Goal: Task Accomplishment & Management: Manage account settings

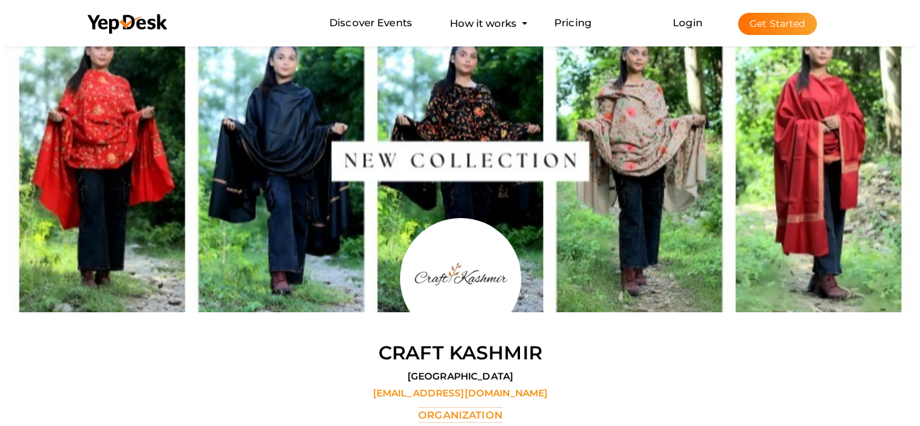
scroll to position [43, 0]
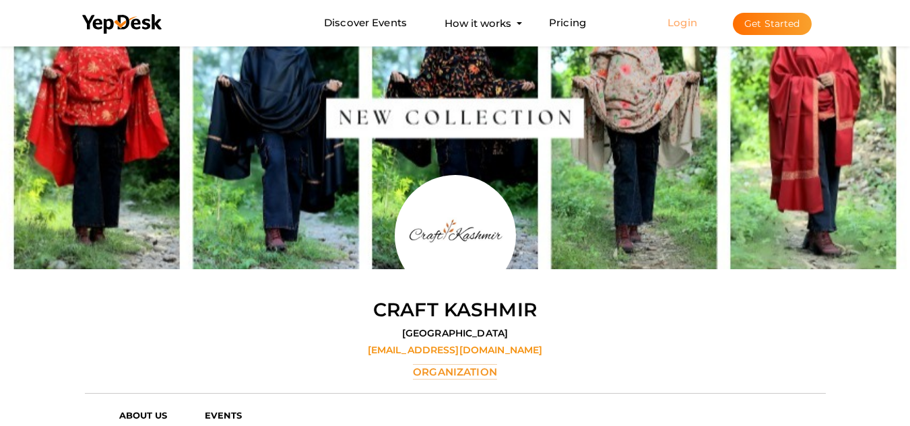
click at [683, 24] on link "Login" at bounding box center [682, 22] width 30 height 13
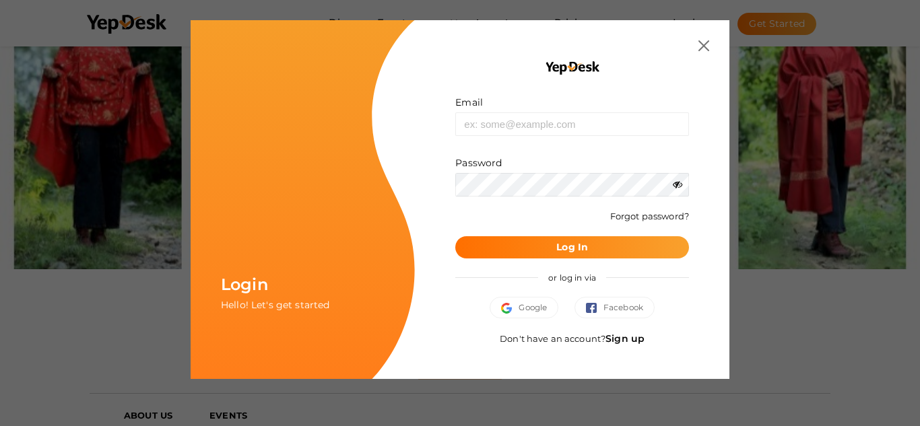
click at [621, 343] on link "Sign up" at bounding box center [624, 339] width 39 height 12
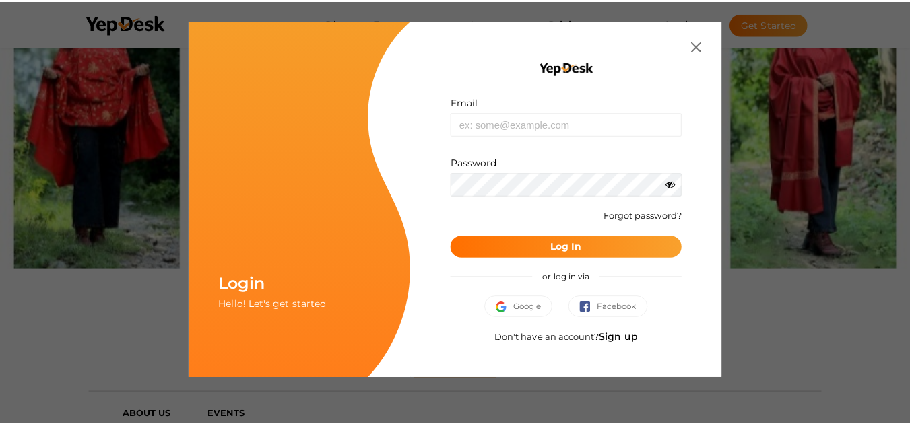
scroll to position [0, 0]
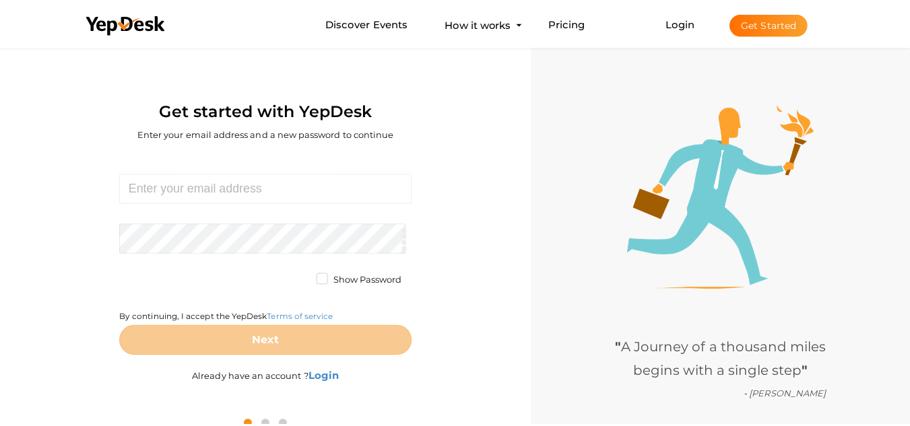
scroll to position [43, 0]
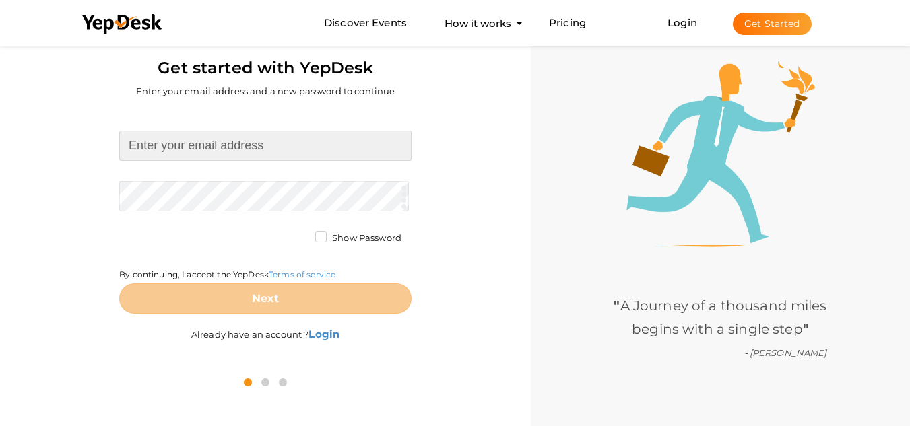
click at [244, 156] on input at bounding box center [265, 146] width 292 height 30
type input "[EMAIL_ADDRESS][DOMAIN_NAME]"
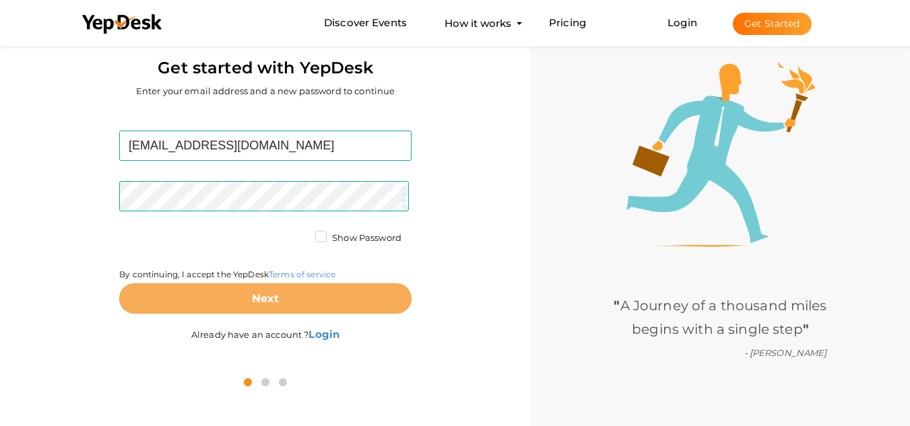
click at [301, 292] on button "Next" at bounding box center [265, 298] width 292 height 30
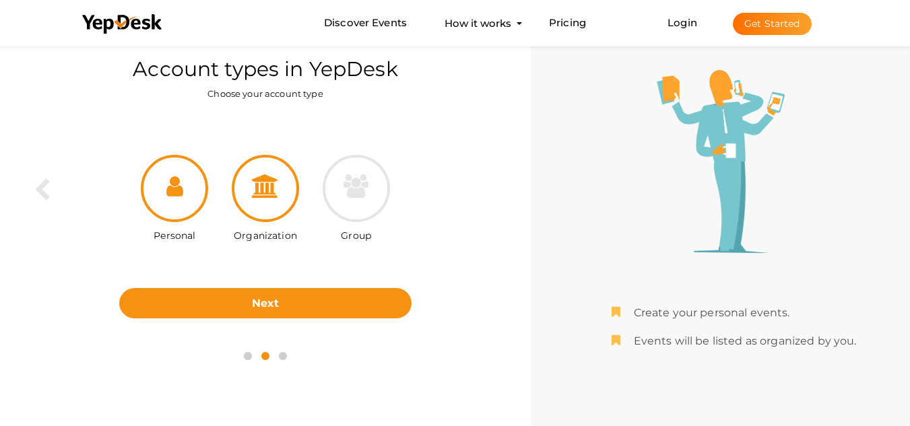
click at [259, 199] on div at bounding box center [265, 188] width 67 height 67
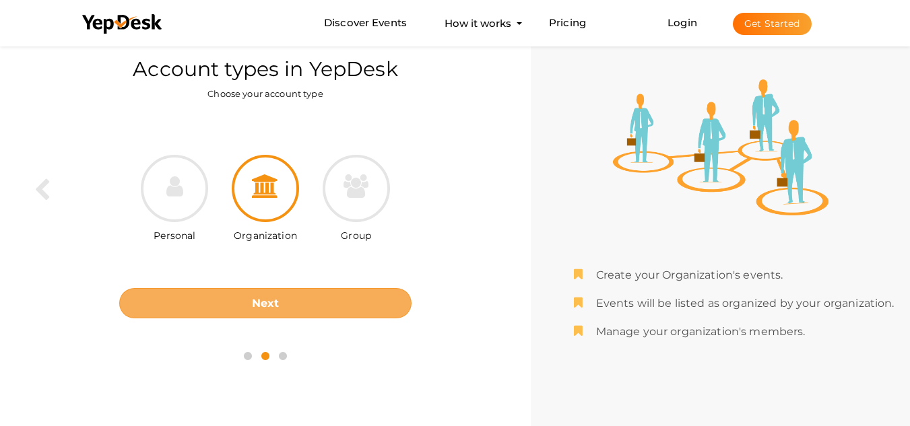
click at [281, 314] on button "Next" at bounding box center [265, 303] width 292 height 30
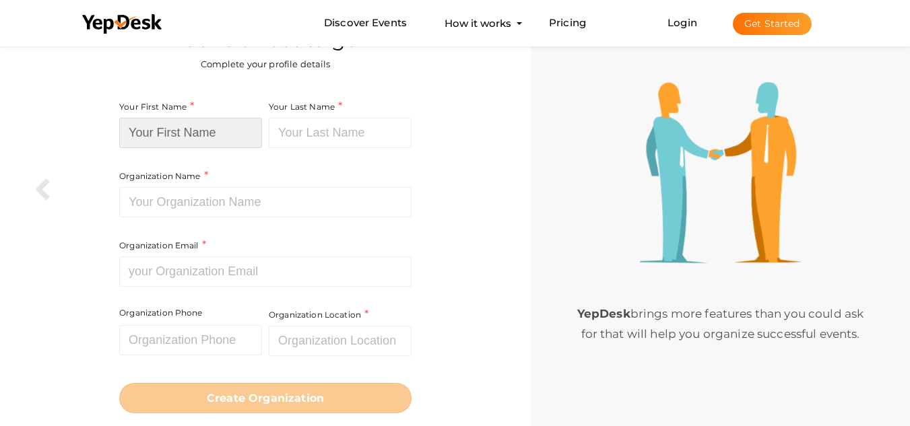
click at [216, 132] on input at bounding box center [190, 133] width 143 height 30
click at [221, 129] on input at bounding box center [190, 133] width 143 height 30
click at [205, 134] on input at bounding box center [190, 133] width 143 height 30
click at [206, 134] on input at bounding box center [190, 133] width 143 height 30
paste input "Unique Water Tank Cleaners"
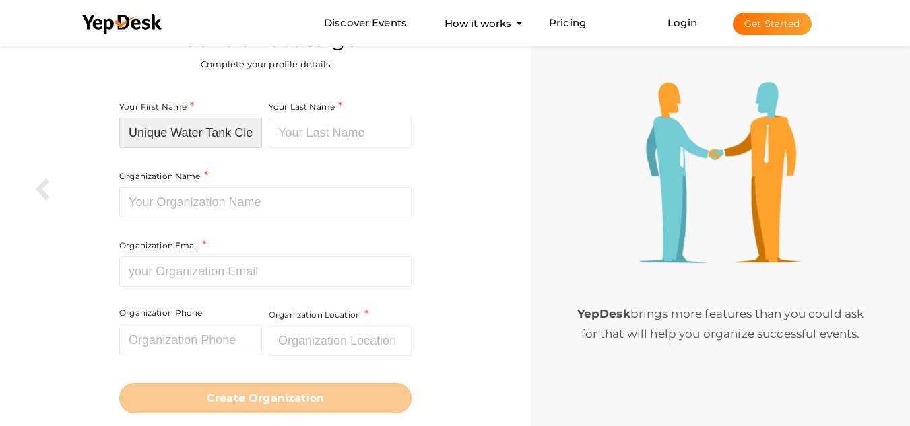
scroll to position [0, 32]
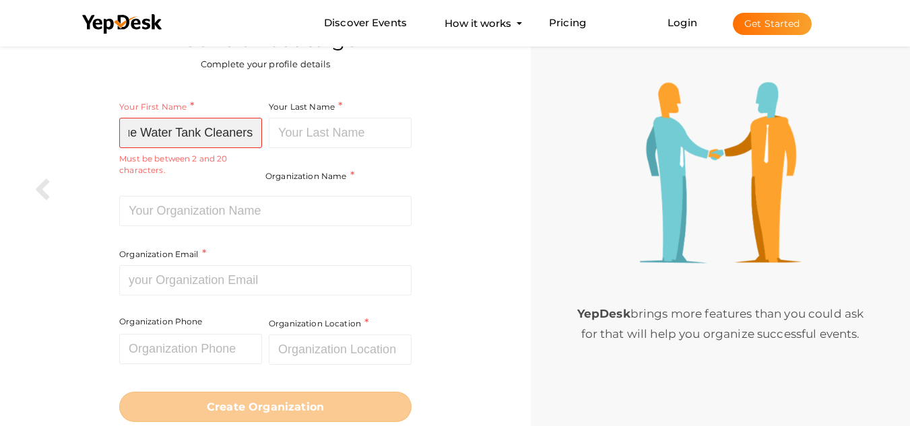
drag, startPoint x: 208, startPoint y: 131, endPoint x: 280, endPoint y: 132, distance: 72.0
click at [280, 132] on div "Your First Name Unique Water Tank Cleaners Required. Must contain letters only.…" at bounding box center [265, 214] width 292 height 230
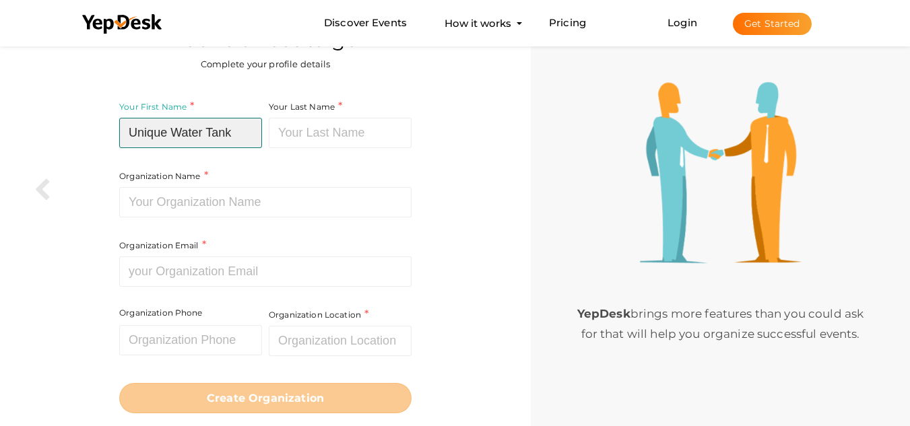
scroll to position [0, 0]
drag, startPoint x: 209, startPoint y: 132, endPoint x: 239, endPoint y: 135, distance: 30.4
click at [239, 135] on input "Unique Water Tank" at bounding box center [190, 133] width 143 height 30
type input "Unique Water"
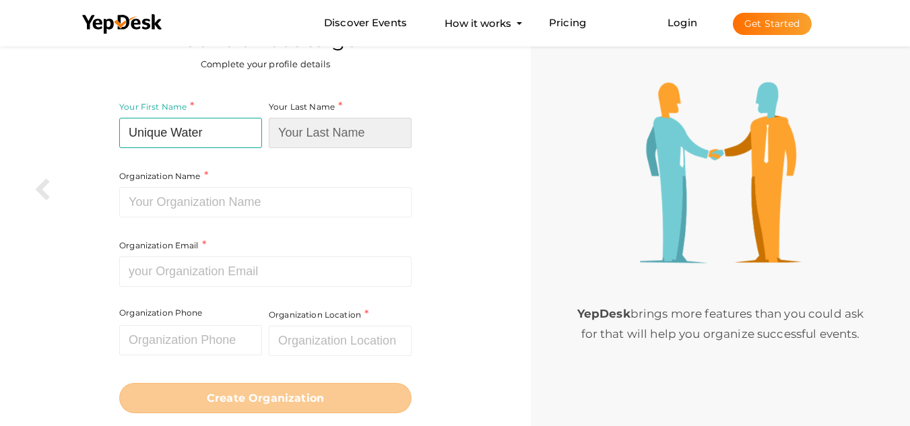
click at [303, 142] on input at bounding box center [340, 133] width 143 height 30
paste input "Tank"
type input "Tank"
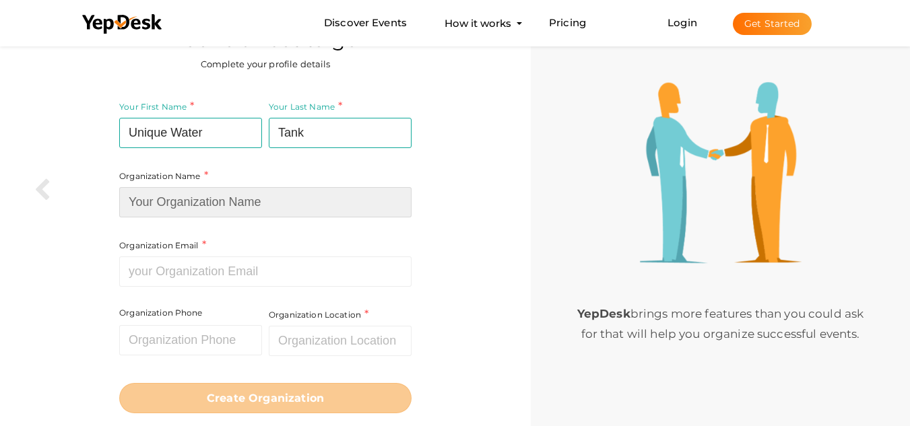
click at [236, 209] on input at bounding box center [265, 202] width 292 height 30
type input "Unique Water Tank Cleaners"
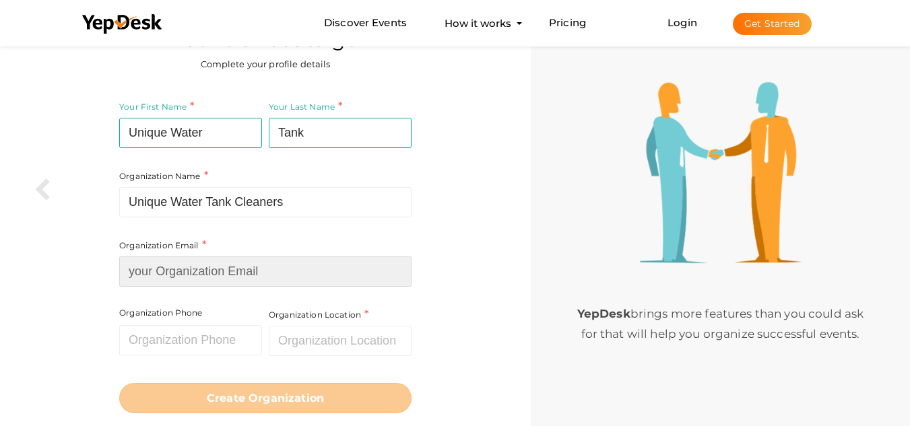
type input "[EMAIL_ADDRESS][DOMAIN_NAME]"
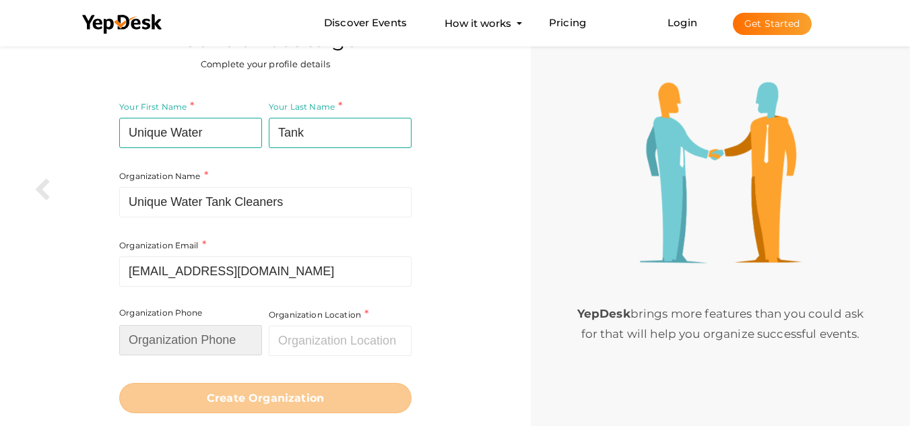
type input "07290007528"
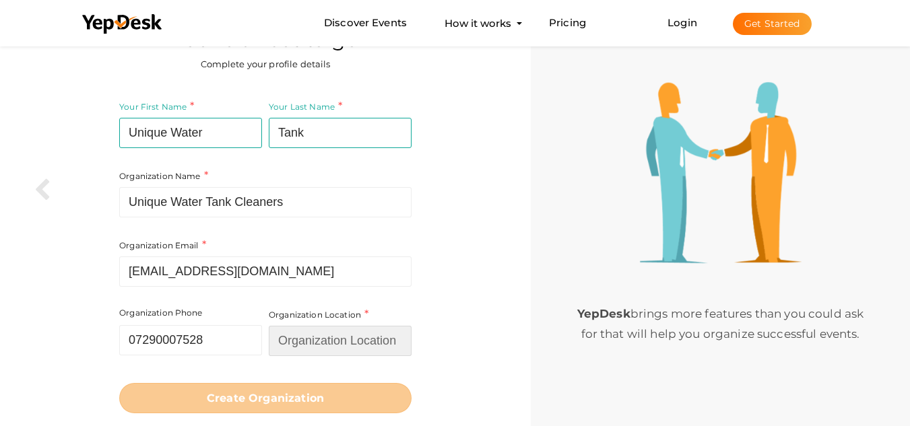
type input "[GEOGRAPHIC_DATA]"
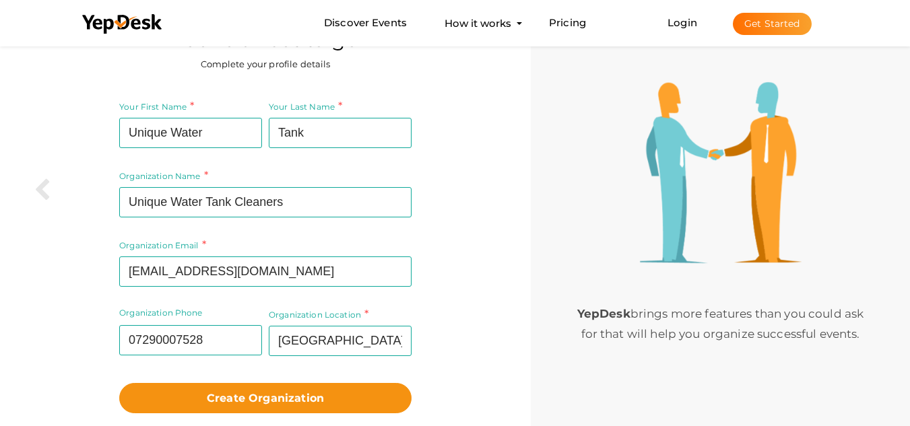
click at [292, 393] on div "Create Organization" at bounding box center [265, 394] width 292 height 37
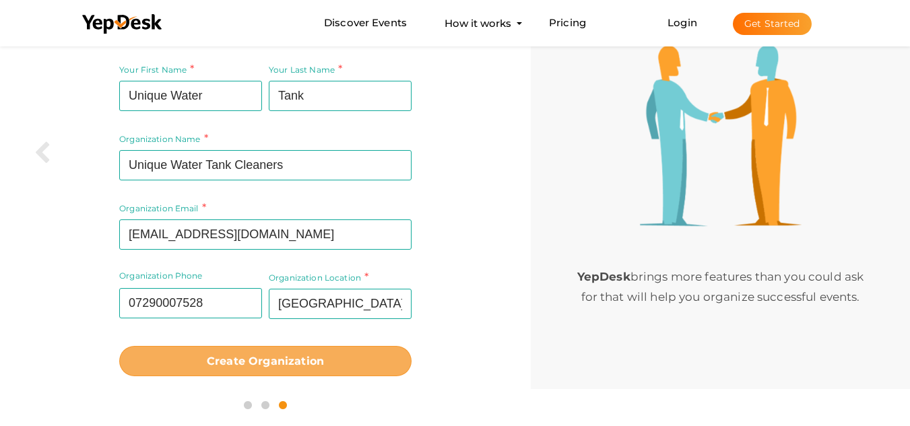
click at [296, 368] on button "Create Organization" at bounding box center [265, 361] width 292 height 30
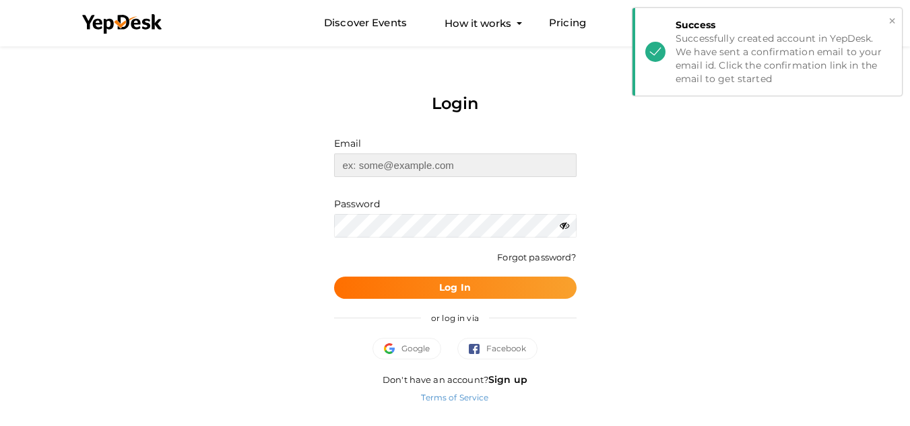
type input "[EMAIL_ADDRESS][DOMAIN_NAME]"
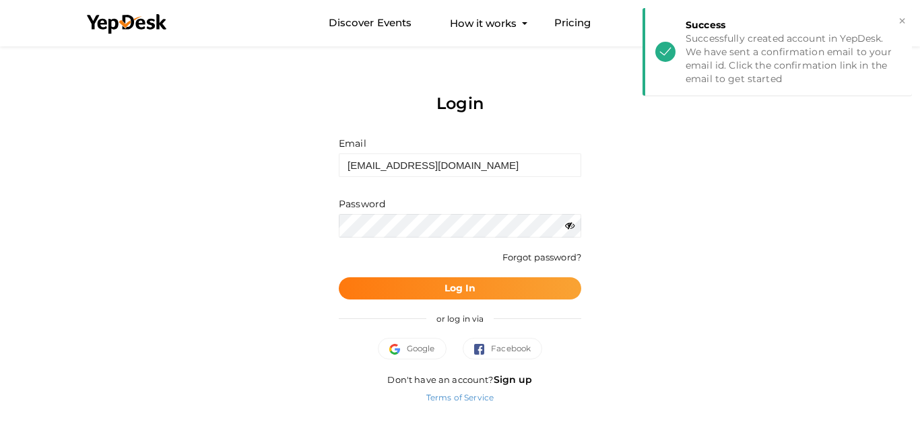
click at [481, 285] on button "Log In" at bounding box center [460, 288] width 242 height 22
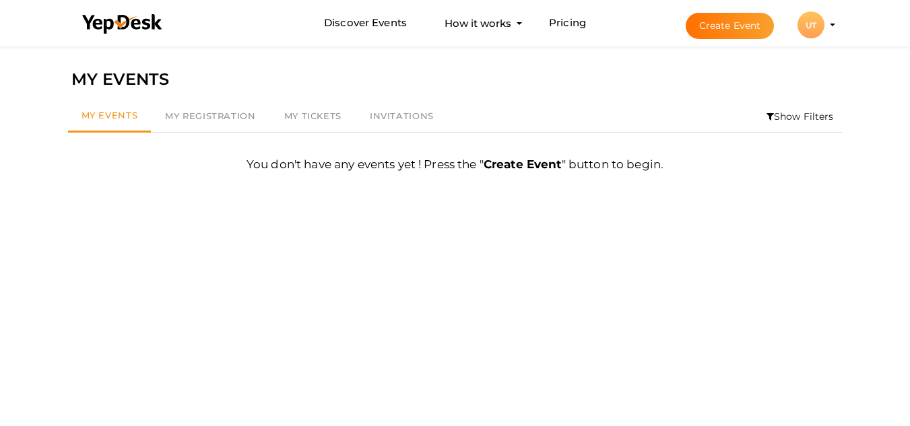
click at [811, 33] on div "UT" at bounding box center [810, 24] width 27 height 27
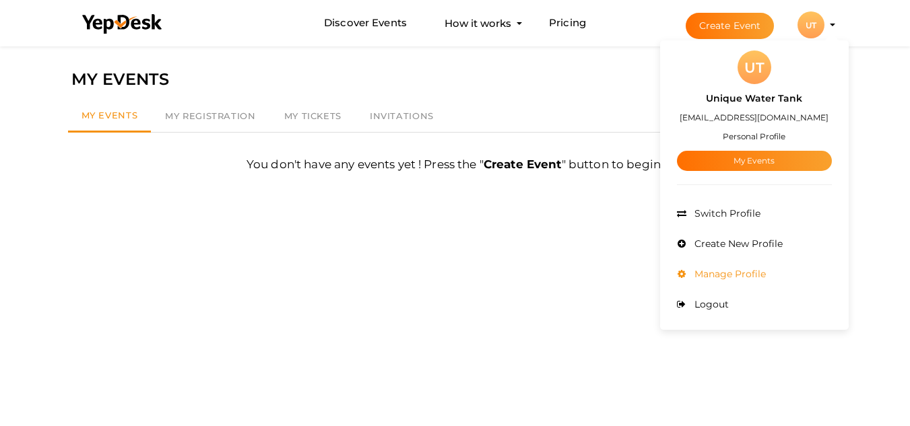
click at [794, 265] on li "Manage Profile" at bounding box center [754, 274] width 155 height 30
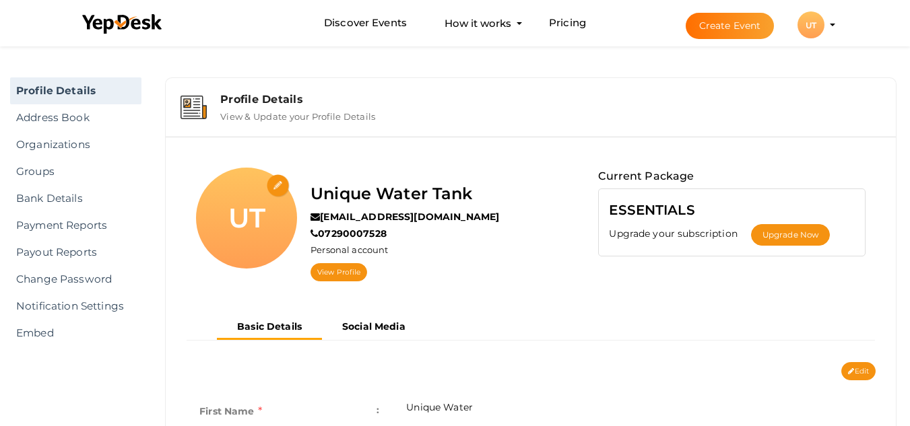
click at [277, 182] on input "file" at bounding box center [279, 186] width 24 height 24
type input "C:\fakepath\Untitled design (8).png"
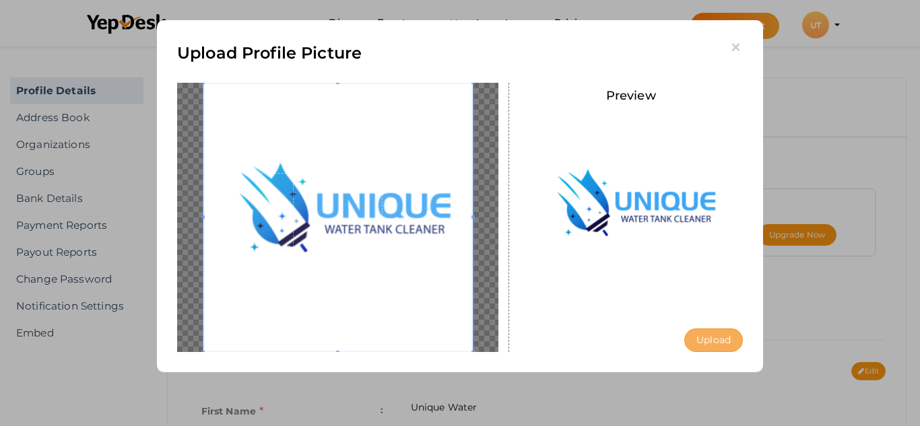
click at [702, 338] on button "Upload" at bounding box center [713, 341] width 59 height 24
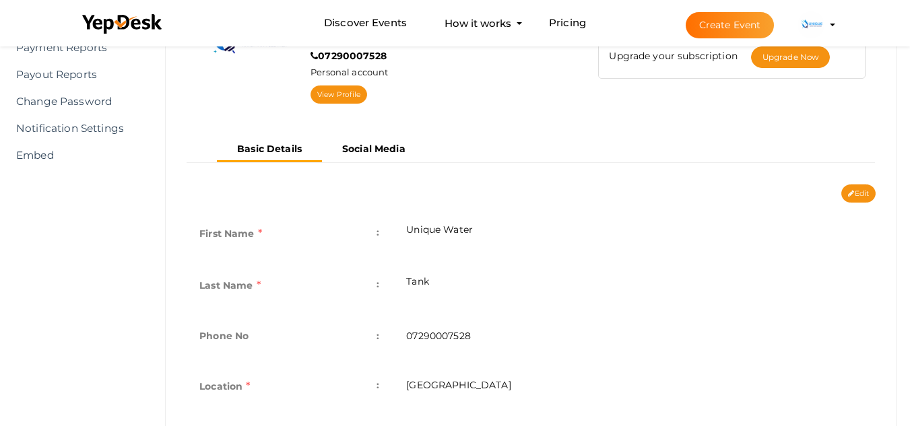
scroll to position [252, 0]
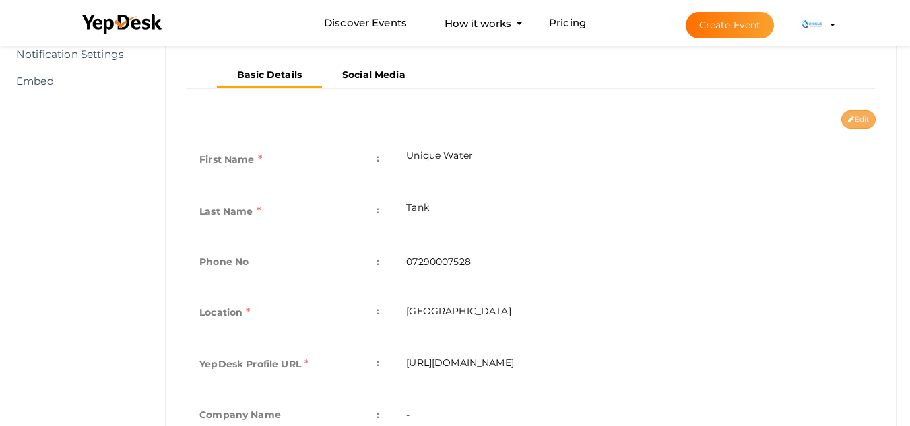
click at [850, 116] on icon at bounding box center [851, 119] width 6 height 7
type input "Unique Water"
type input "Tank"
type input "07290007528"
type input "[GEOGRAPHIC_DATA]"
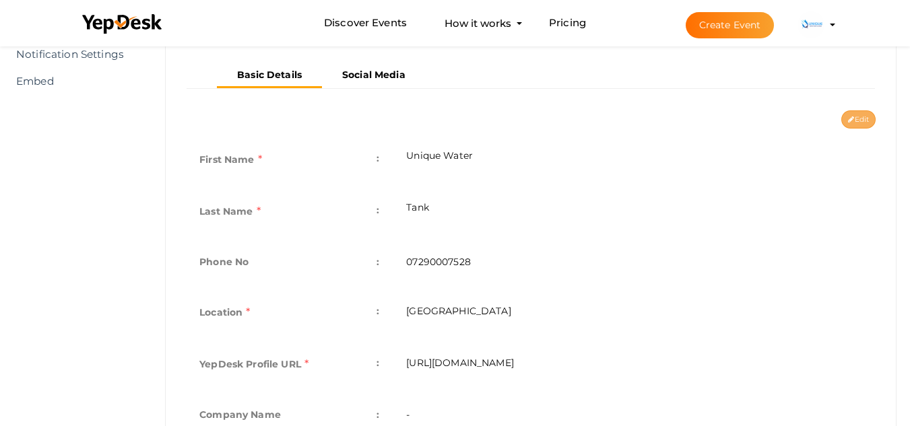
type input "unique-water-tank"
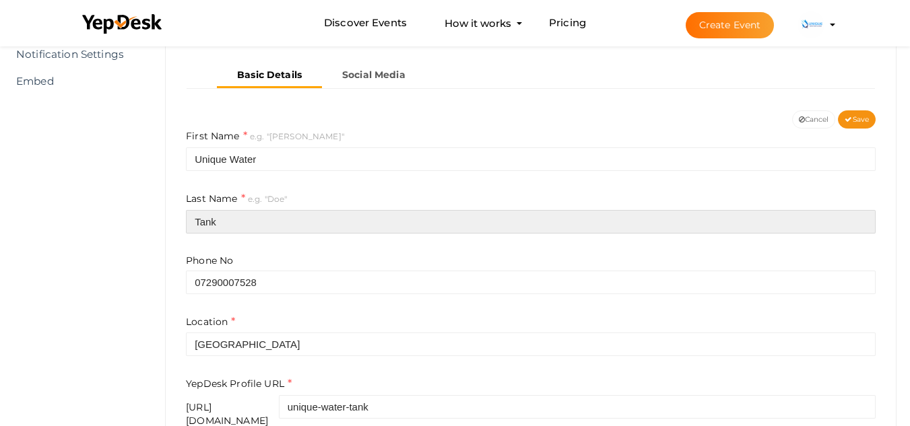
click at [272, 230] on input "Tank" at bounding box center [530, 222] width 689 height 24
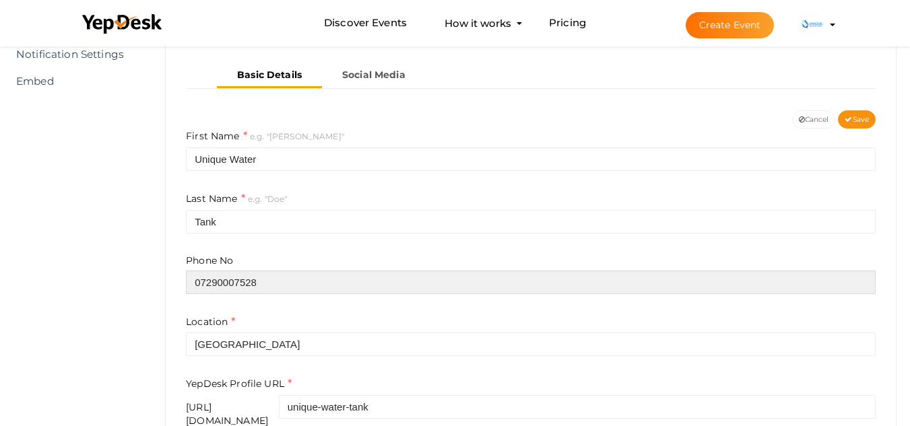
click at [281, 287] on input "07290007528" at bounding box center [530, 283] width 689 height 24
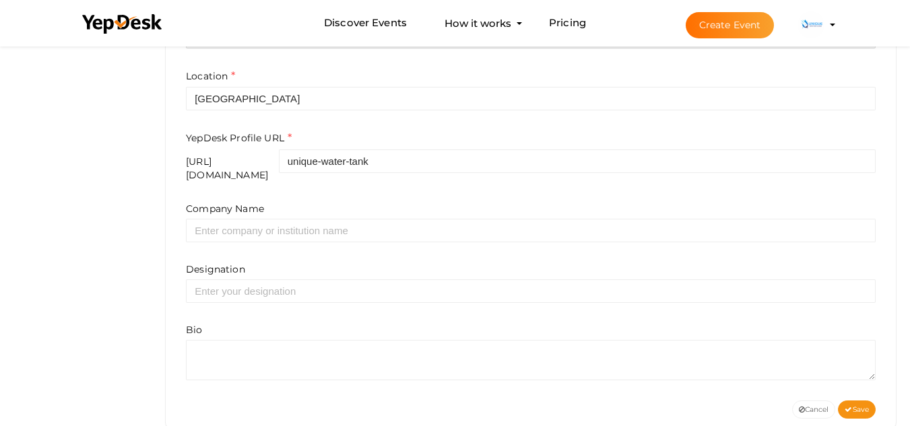
scroll to position [497, 0]
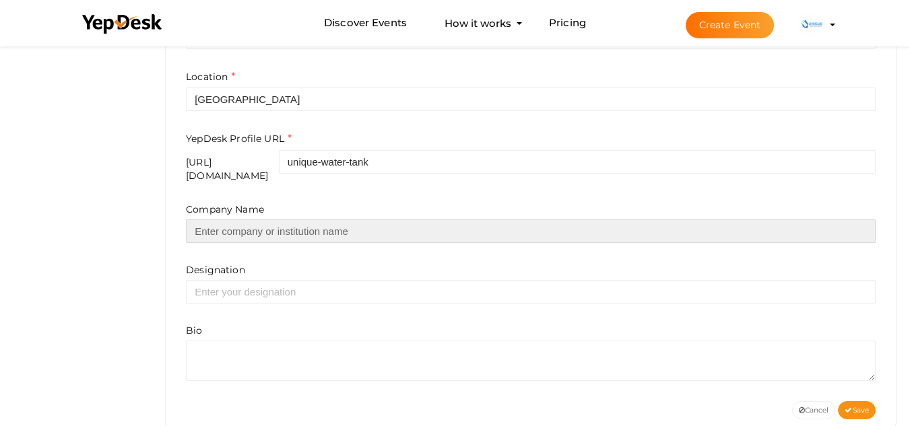
click at [380, 230] on input "text" at bounding box center [530, 231] width 689 height 24
type input "Unique Water Tank Cleaners"
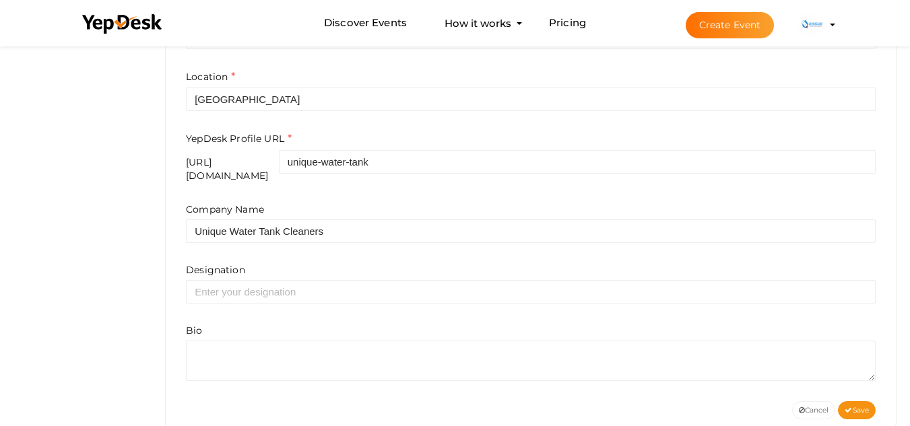
click at [349, 267] on div "Designation" at bounding box center [530, 283] width 689 height 40
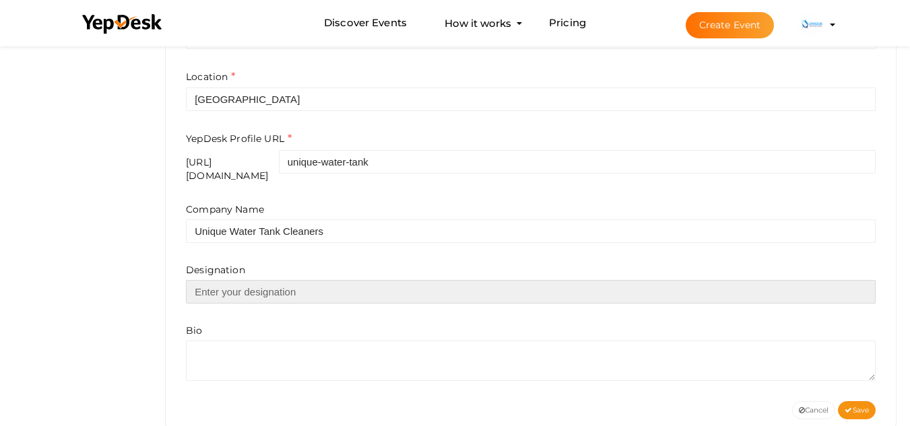
click at [347, 281] on input "text" at bounding box center [530, 292] width 689 height 24
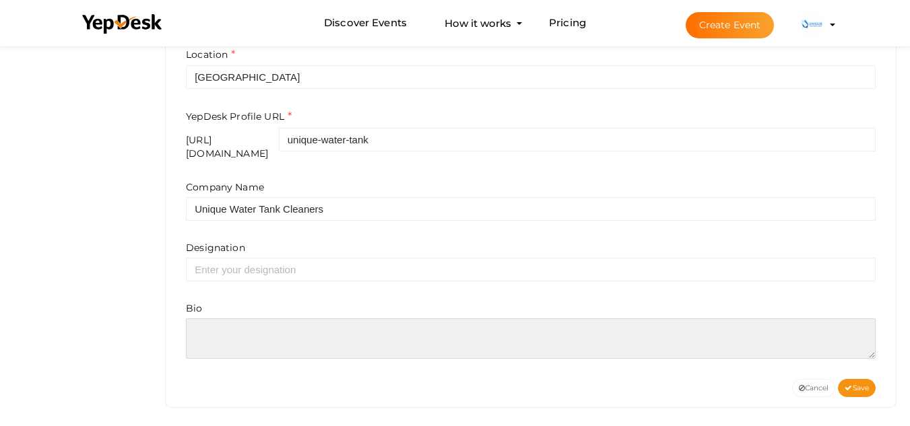
click at [315, 334] on textarea at bounding box center [530, 338] width 689 height 40
click at [214, 345] on textarea at bounding box center [530, 338] width 689 height 40
paste textarea "Unique Water Tank Cleaners is a Delhi-based company established in [DATE], spec…"
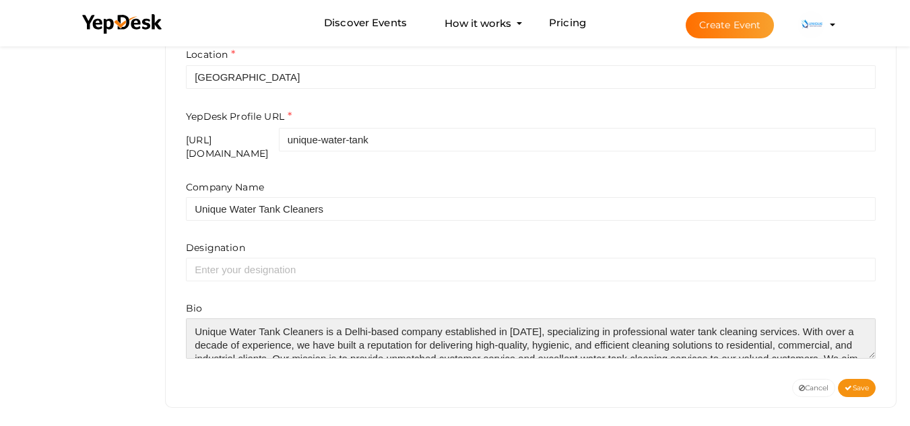
scroll to position [27, 0]
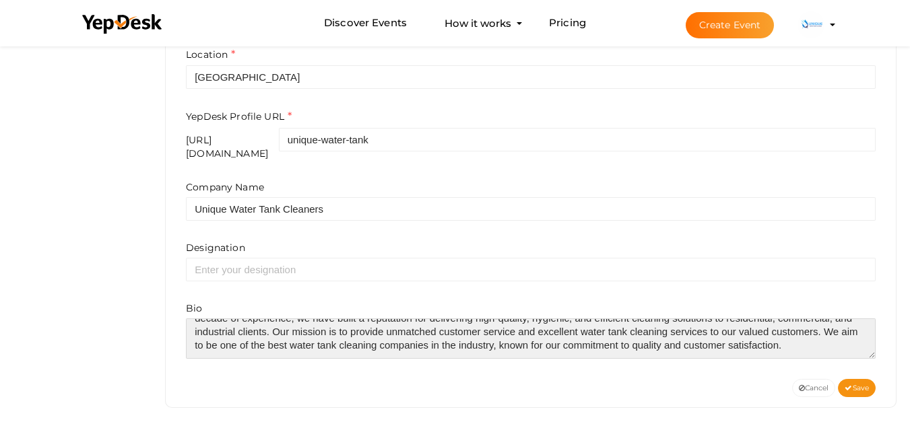
type textarea "Unique Water Tank Cleaners is a Delhi-based company established in [DATE], spec…"
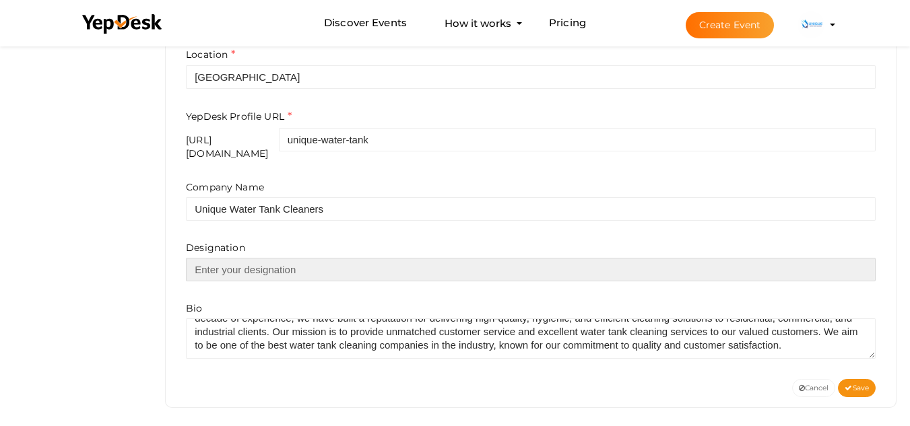
click at [267, 265] on input "text" at bounding box center [530, 270] width 689 height 24
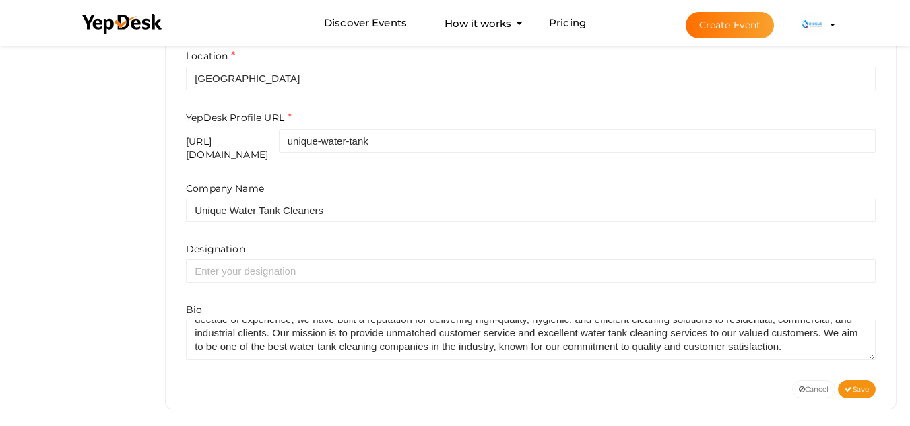
scroll to position [519, 0]
click at [869, 379] on button "Save" at bounding box center [857, 388] width 38 height 18
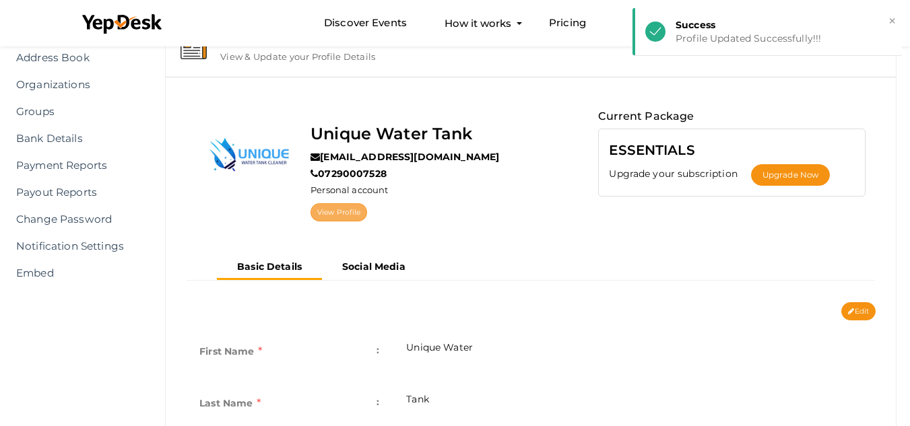
scroll to position [59, 0]
click at [339, 215] on link "View Profile" at bounding box center [338, 213] width 57 height 18
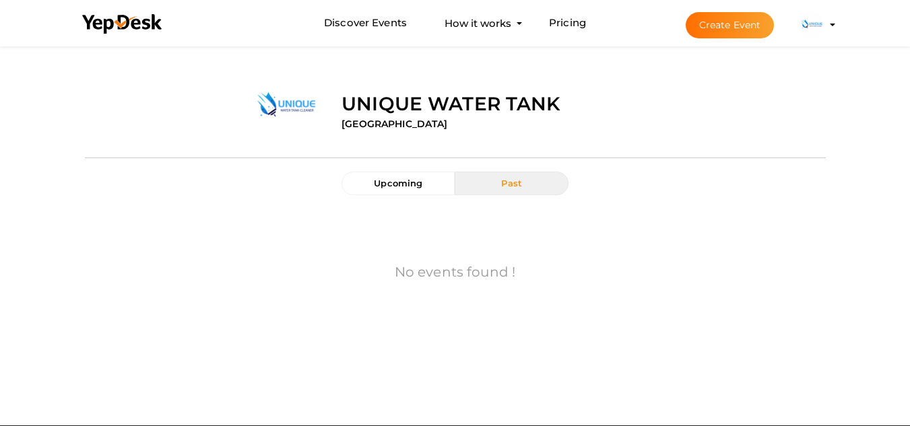
click at [824, 26] on profile-pic at bounding box center [810, 24] width 27 height 10
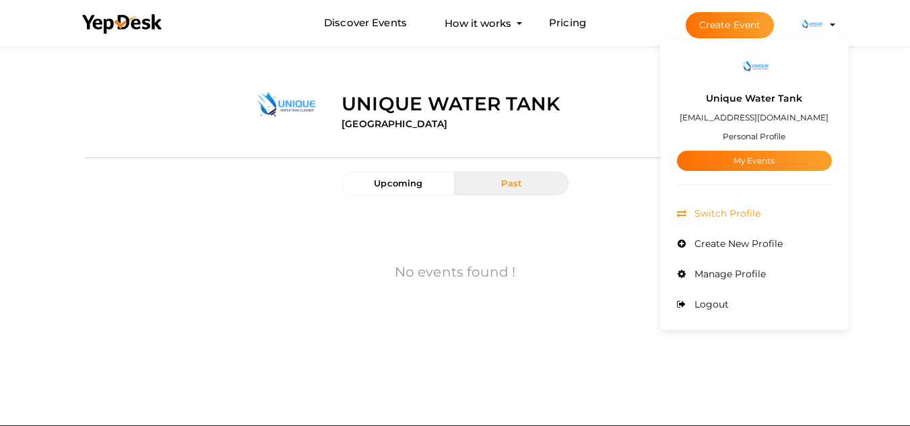
click at [753, 216] on span "Switch Profile" at bounding box center [725, 213] width 69 height 12
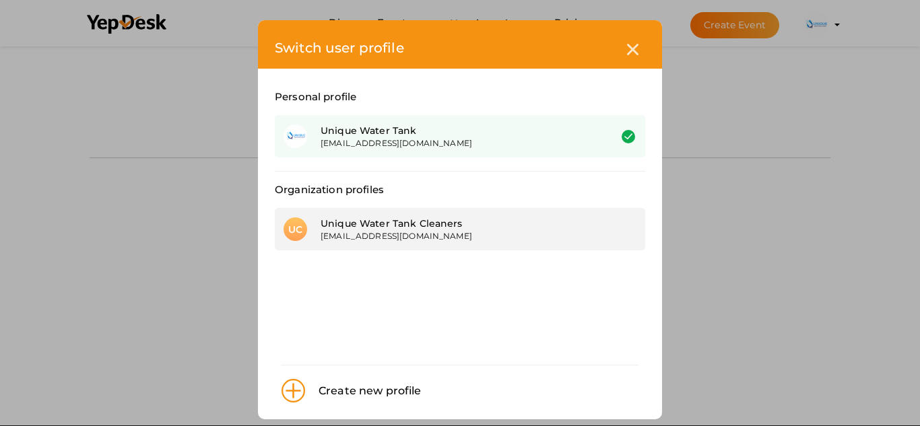
click at [401, 240] on div "[EMAIL_ADDRESS][DOMAIN_NAME]" at bounding box center [454, 235] width 269 height 11
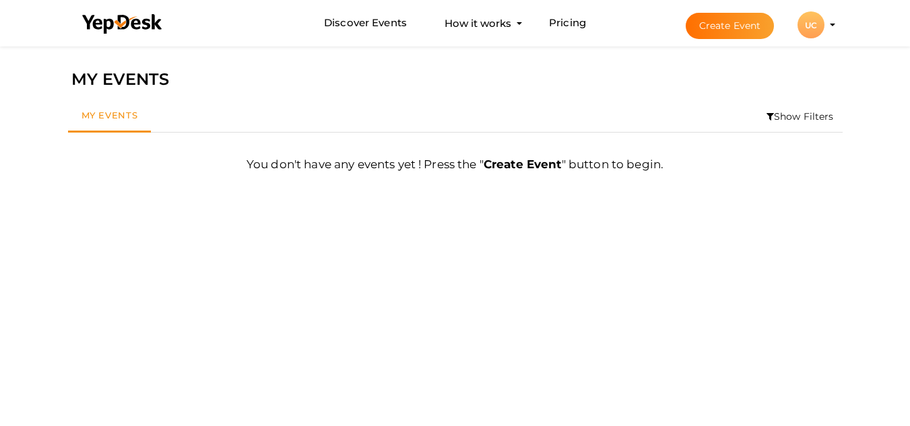
click at [815, 29] on div "UC" at bounding box center [810, 24] width 27 height 27
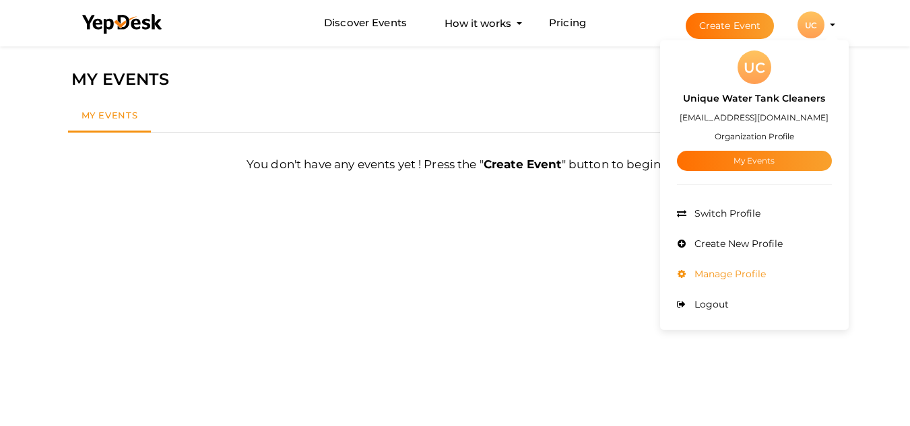
click at [765, 263] on li "Manage Profile" at bounding box center [754, 274] width 155 height 30
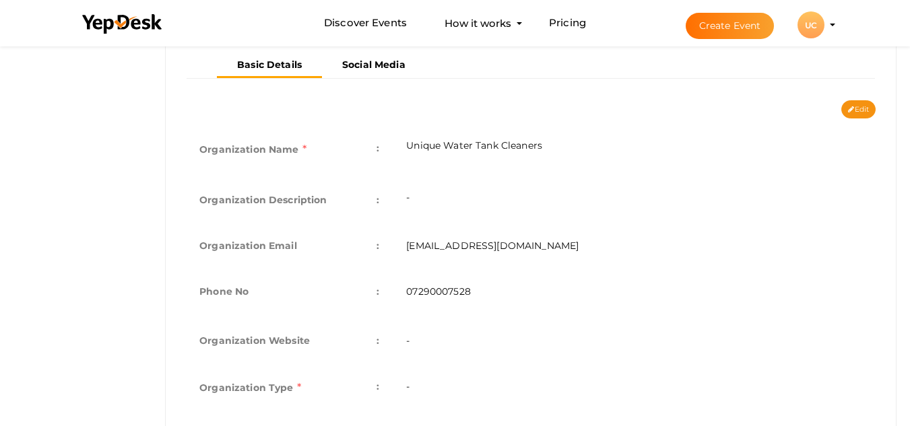
scroll to position [267, 0]
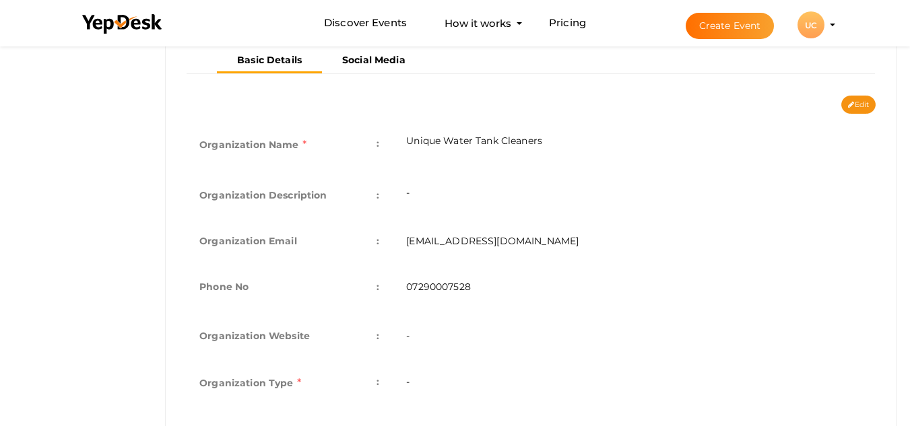
click at [467, 191] on td "-" at bounding box center [634, 195] width 483 height 46
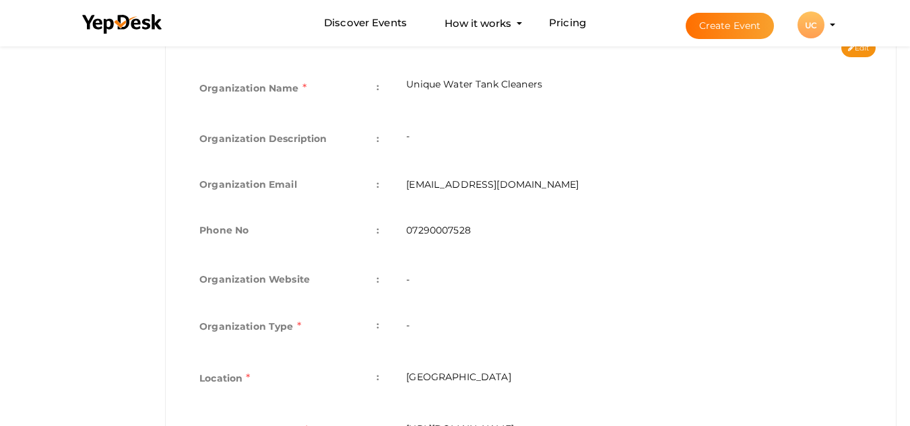
click at [501, 261] on td "-" at bounding box center [634, 280] width 483 height 46
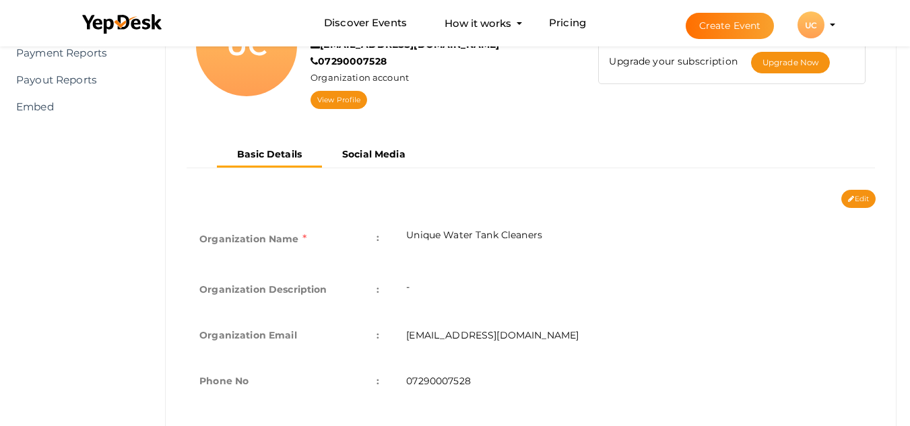
scroll to position [172, 0]
click at [864, 199] on button "Edit" at bounding box center [858, 200] width 34 height 18
type input "Unique Water Tank Cleaners"
type input "[EMAIL_ADDRESS][DOMAIN_NAME]"
type input "07290007528"
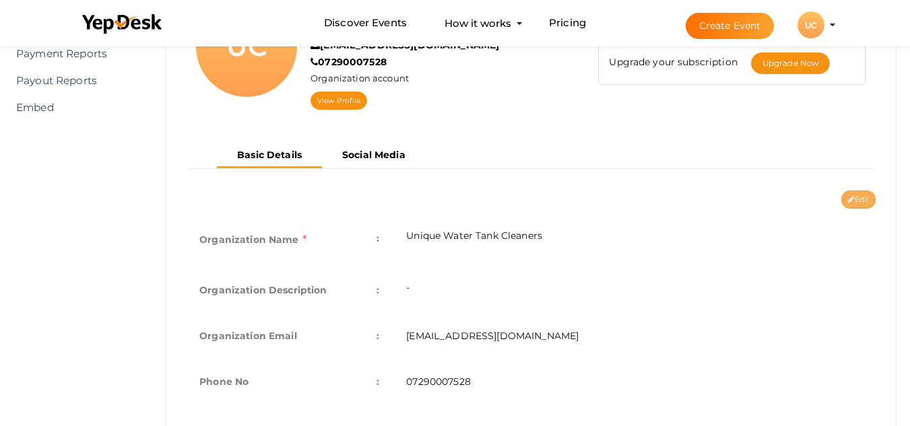
select select "9"
type input "[GEOGRAPHIC_DATA]"
type input "unique-water-tank-cleaners"
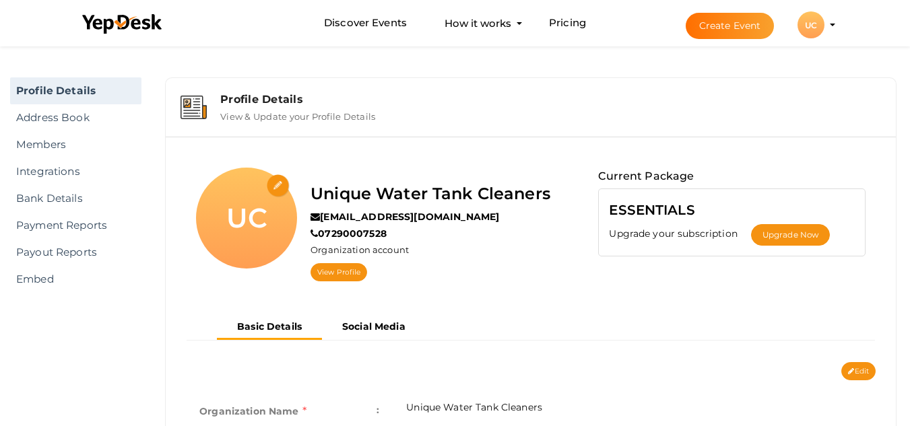
click at [274, 183] on input "file" at bounding box center [279, 186] width 24 height 24
type input "C:\fakepath\Untitled design (8).png"
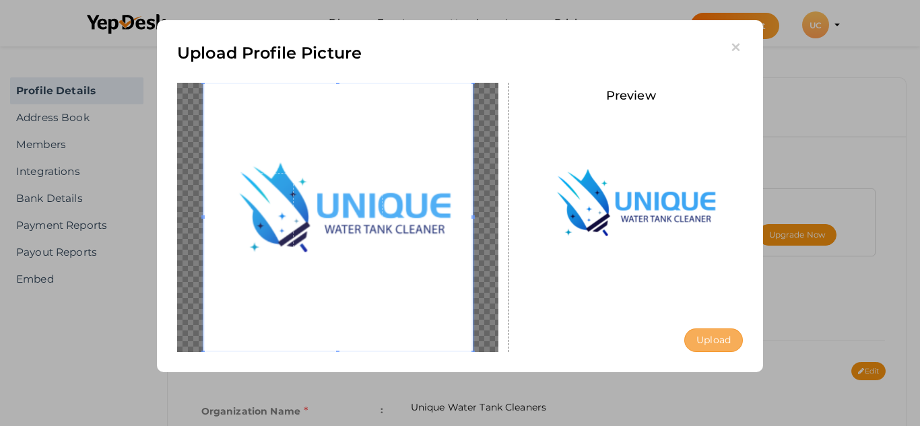
click at [715, 347] on button "Upload" at bounding box center [713, 341] width 59 height 24
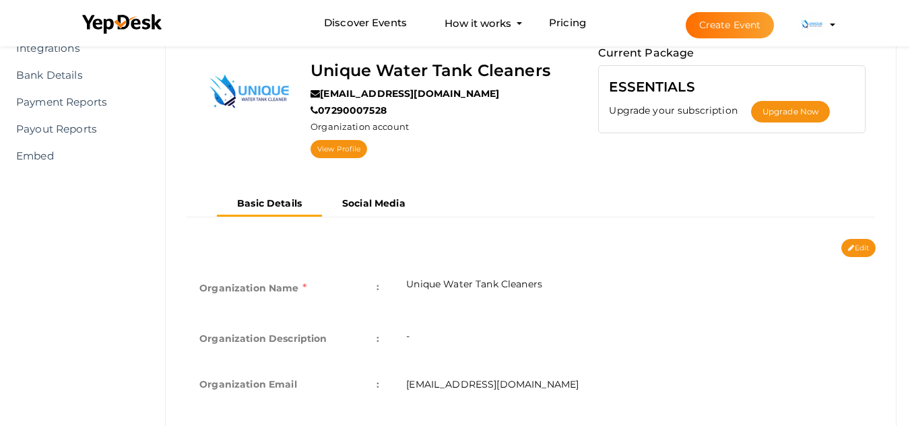
scroll to position [124, 0]
click at [871, 250] on button "Edit" at bounding box center [858, 247] width 34 height 18
type input "Unique Water Tank Cleaners"
type input "[EMAIL_ADDRESS][DOMAIN_NAME]"
type input "07290007528"
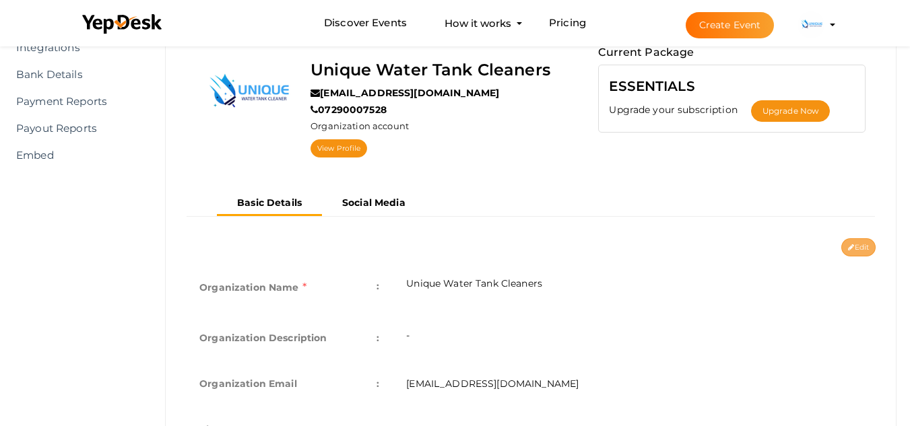
select select "9"
type input "[GEOGRAPHIC_DATA]"
type input "unique-water-tank-cleaners"
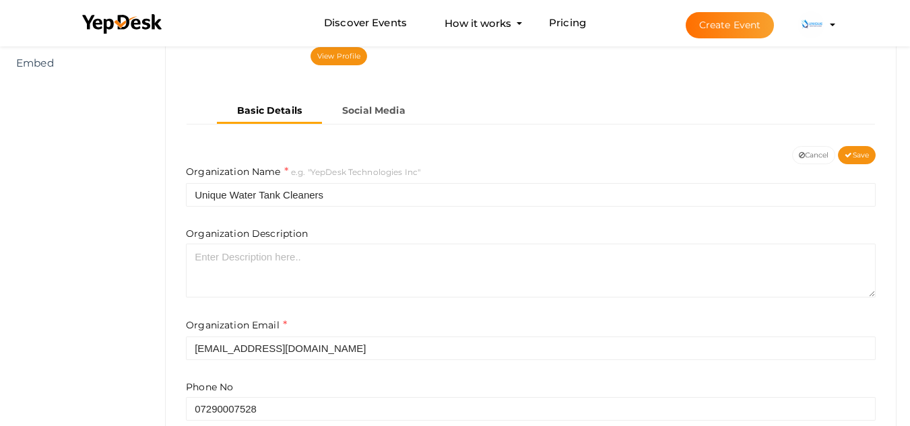
scroll to position [219, 0]
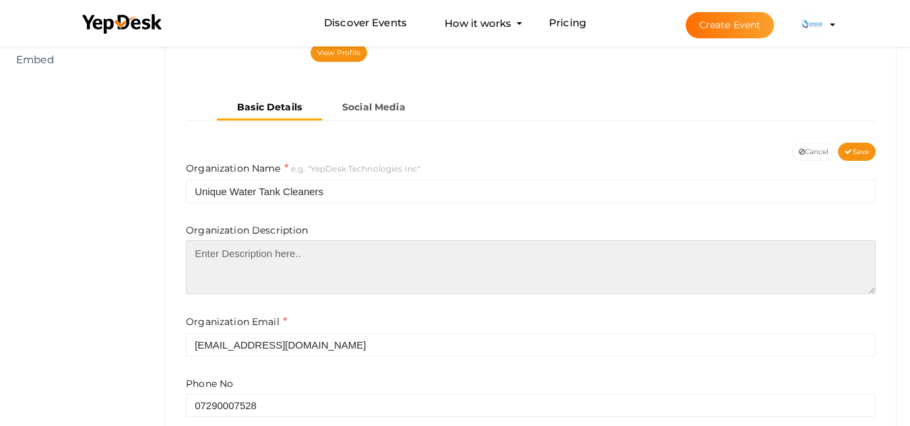
click at [294, 273] on textarea at bounding box center [530, 267] width 689 height 54
click at [366, 251] on textarea at bounding box center [530, 267] width 689 height 54
paste textarea "Unique Water Tank Cleaners is a Delhi-based company established in [DATE], spec…"
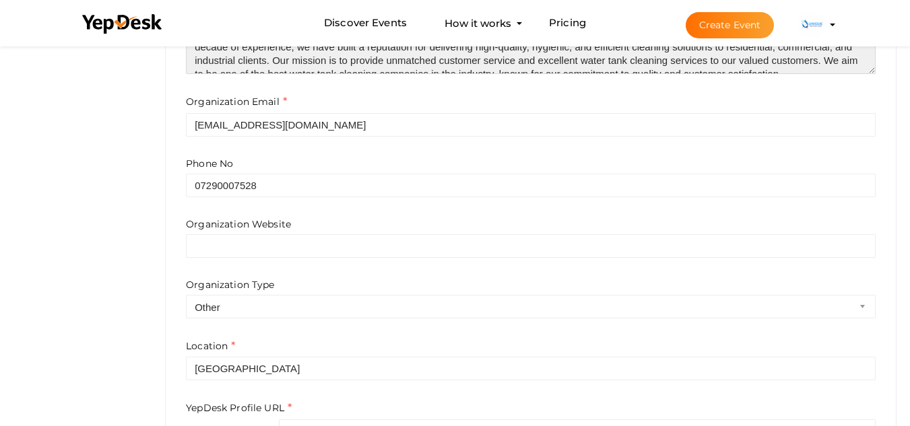
scroll to position [440, 0]
type textarea "Unique Water Tank Cleaners is a Delhi-based company established in [DATE], spec…"
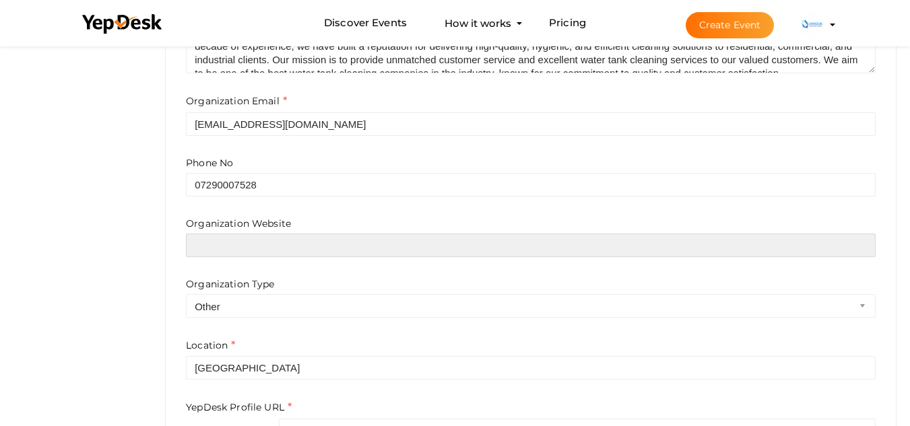
click at [316, 247] on input "text" at bounding box center [530, 246] width 689 height 24
click at [287, 237] on input "text" at bounding box center [530, 246] width 689 height 24
paste input "https://www.uniquewatertankcleaners.com/"
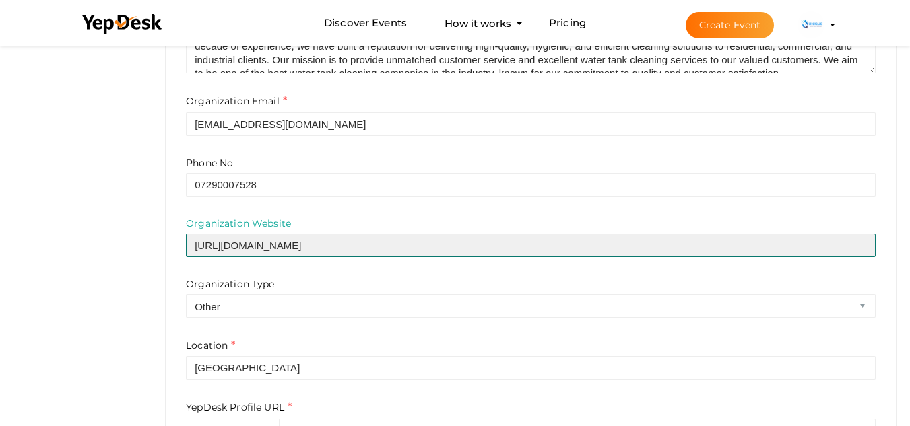
scroll to position [533, 0]
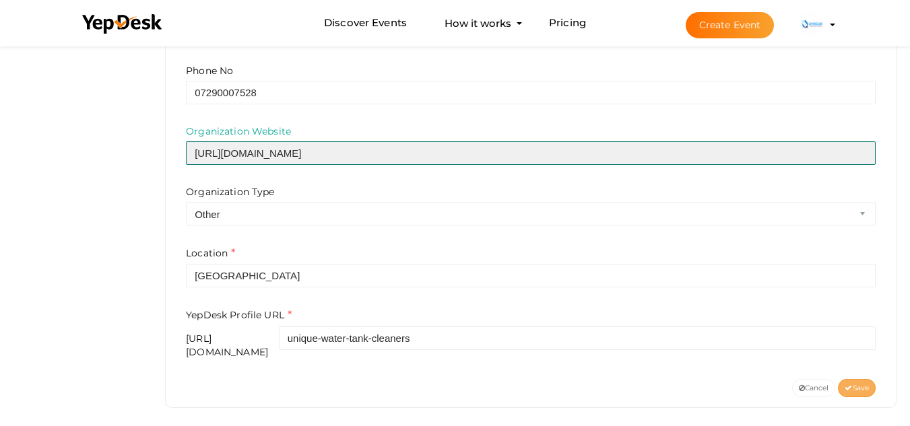
type input "https://www.uniquewatertankcleaners.com/"
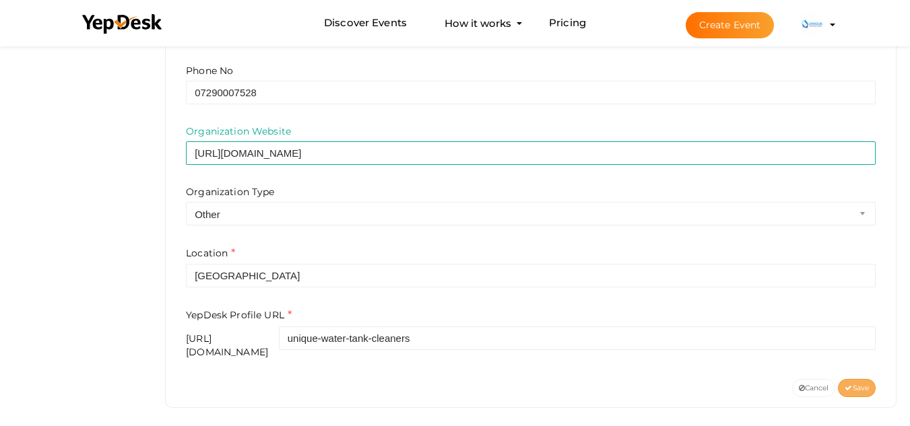
click at [858, 384] on span "Save" at bounding box center [856, 388] width 24 height 9
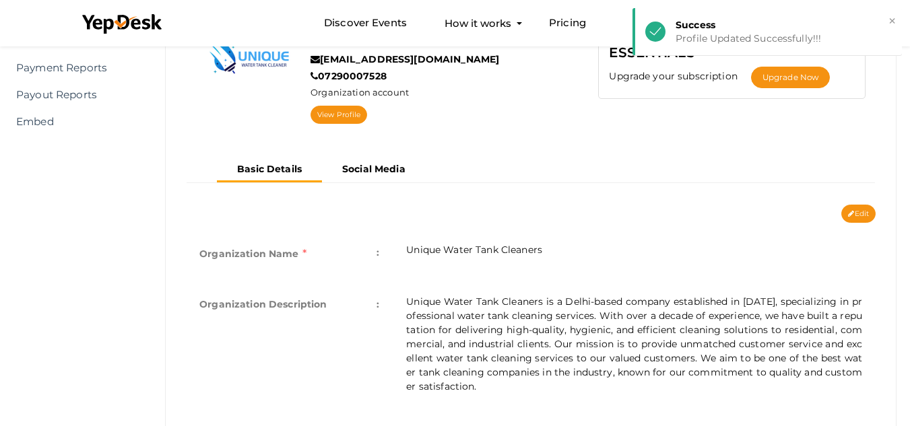
scroll to position [0, 0]
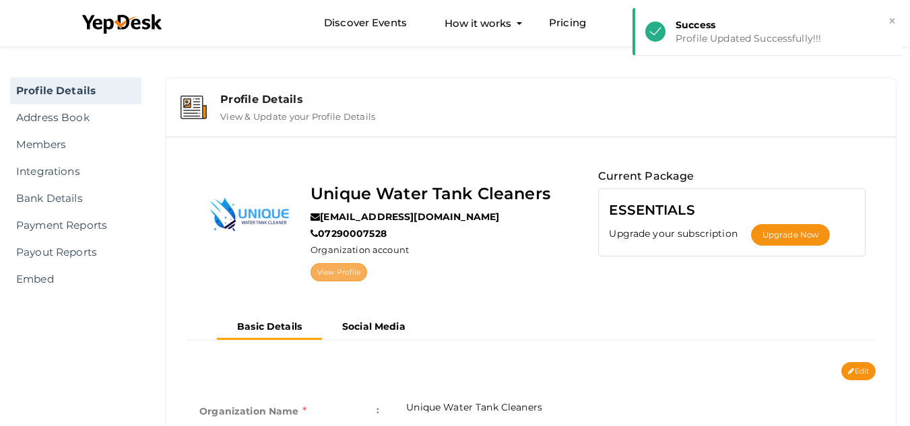
click at [353, 271] on link "View Profile" at bounding box center [338, 272] width 57 height 18
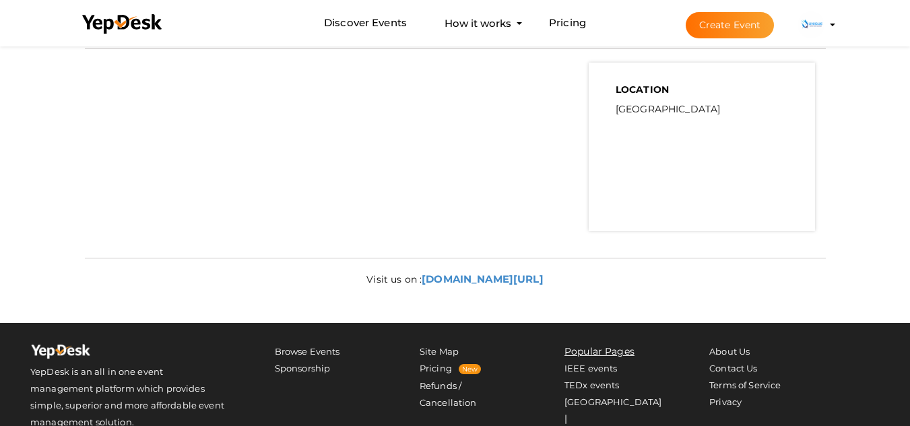
scroll to position [597, 0]
